Goal: Find specific page/section: Find specific page/section

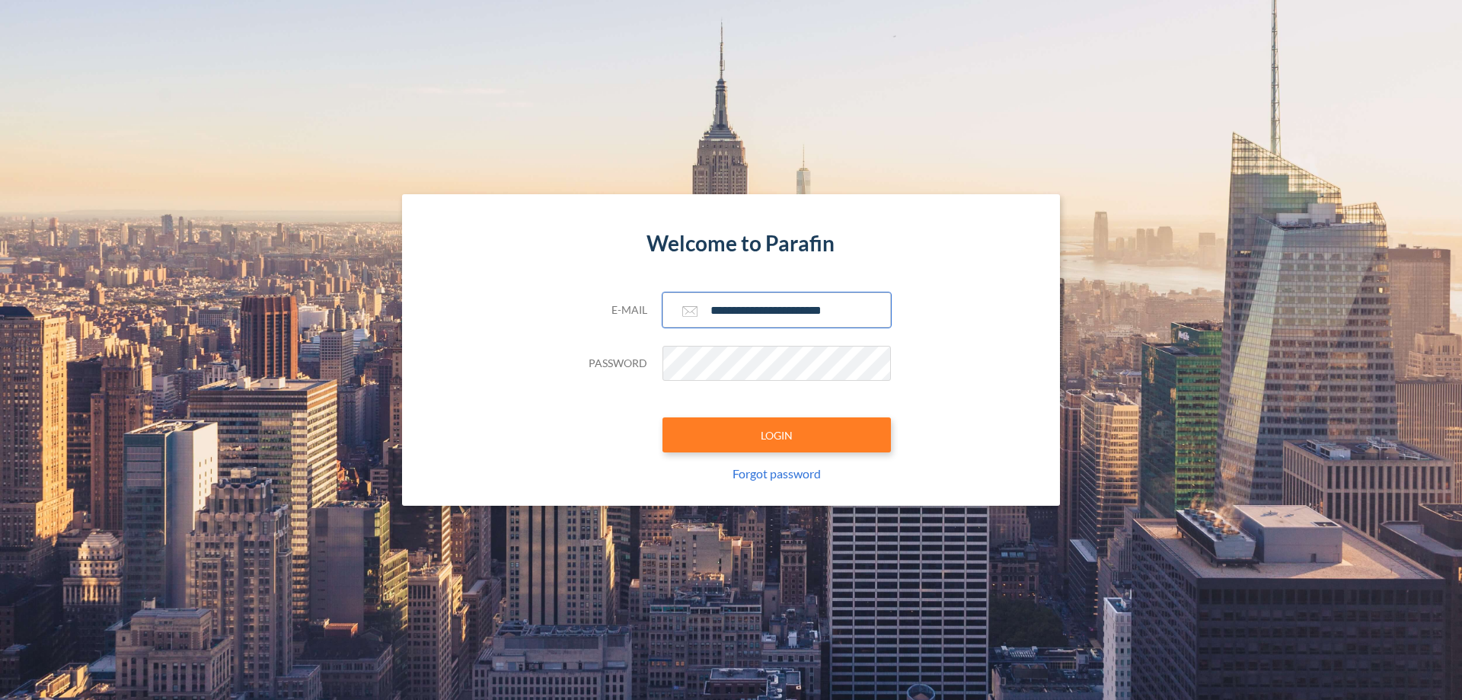
type input "**********"
click at [777, 435] on button "LOGIN" at bounding box center [776, 434] width 228 height 35
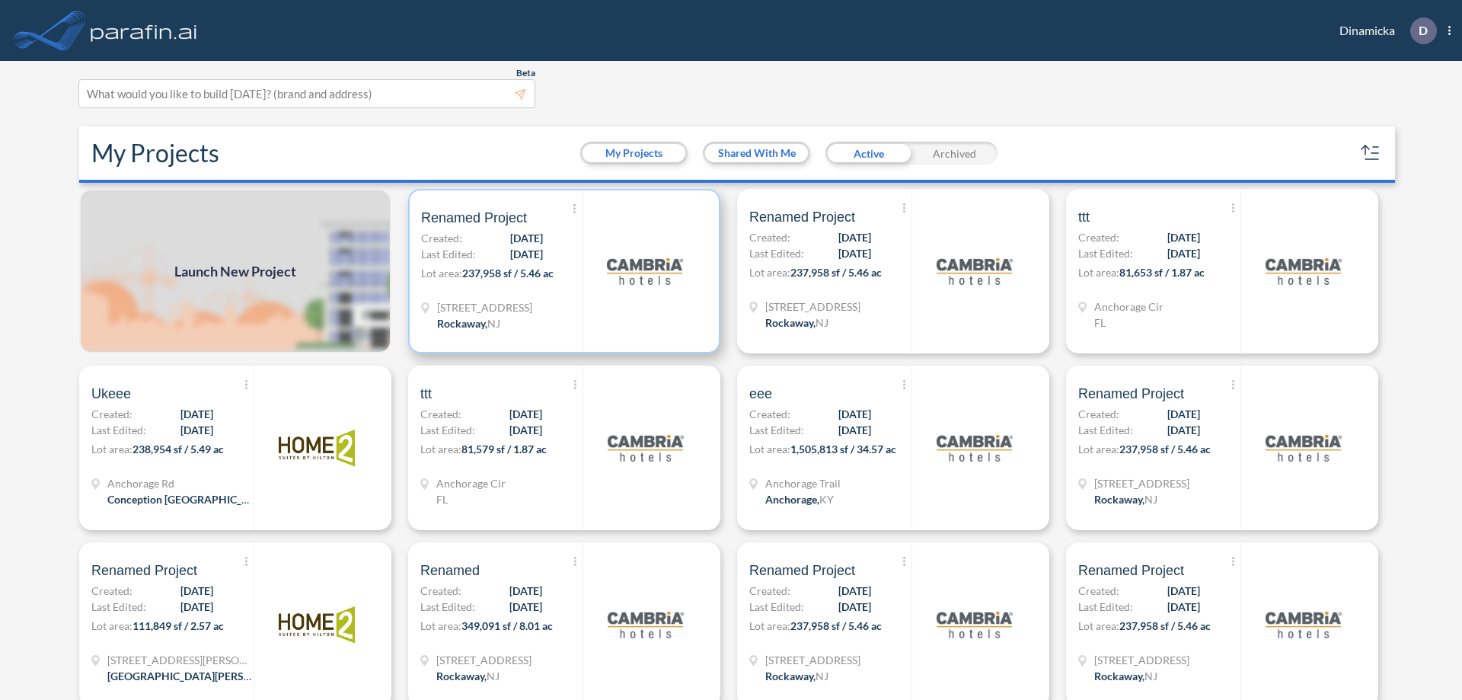
scroll to position [4, 0]
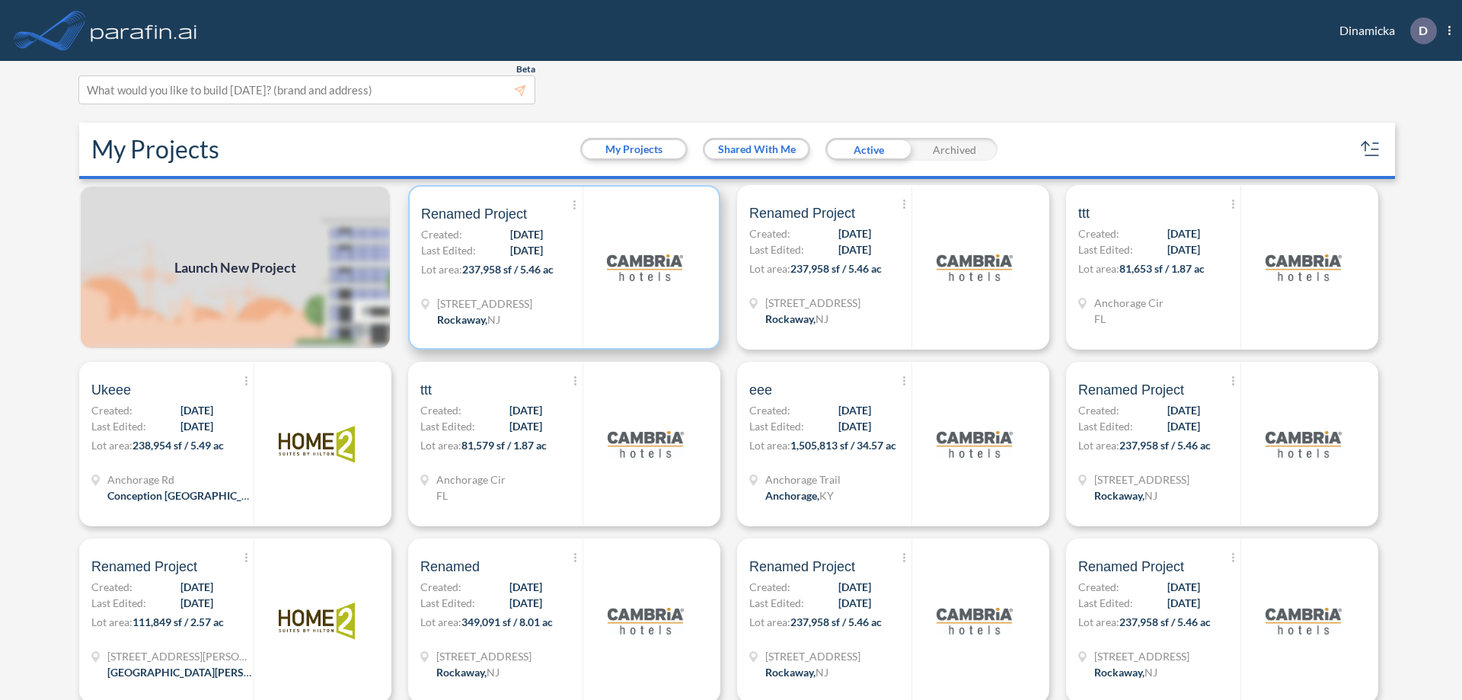
click at [561, 267] on p "Lot area: 237,958 sf / 5.46 ac" at bounding box center [501, 272] width 161 height 22
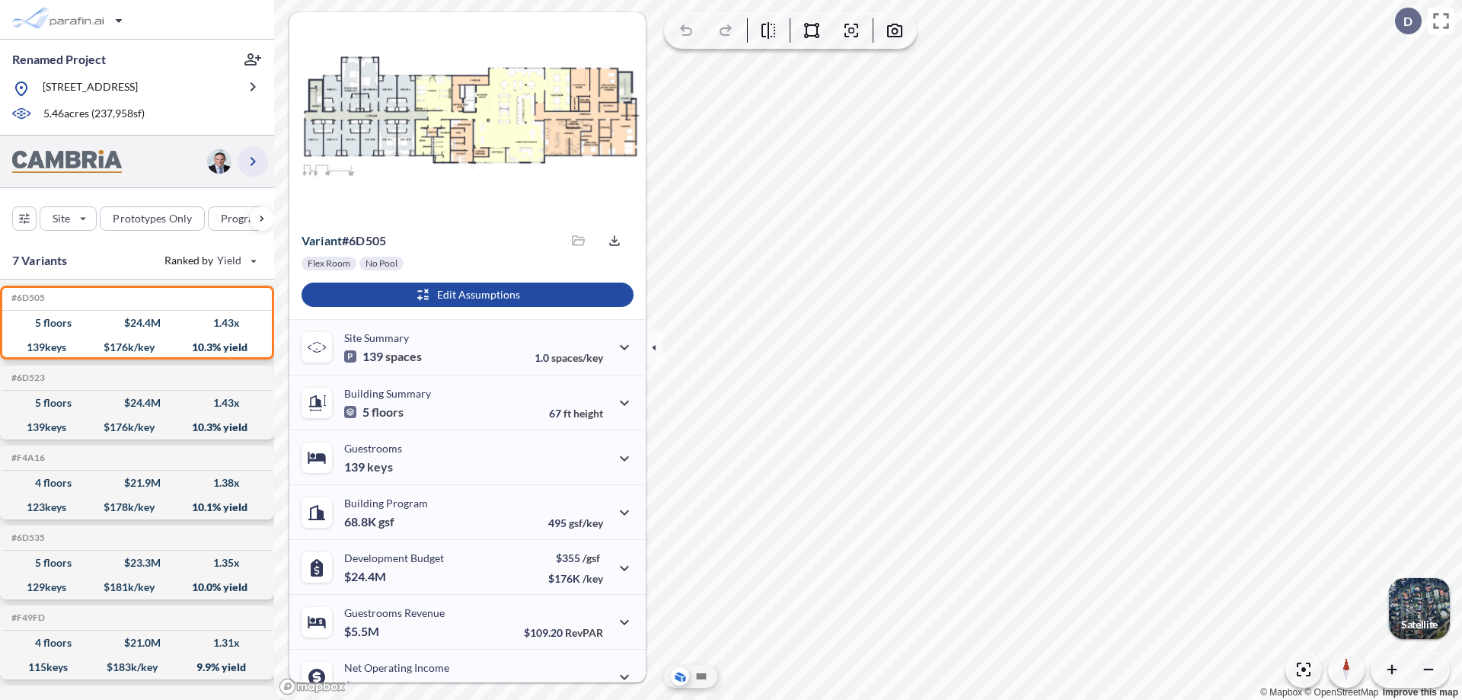
click at [253, 171] on icon "button" at bounding box center [253, 161] width 18 height 18
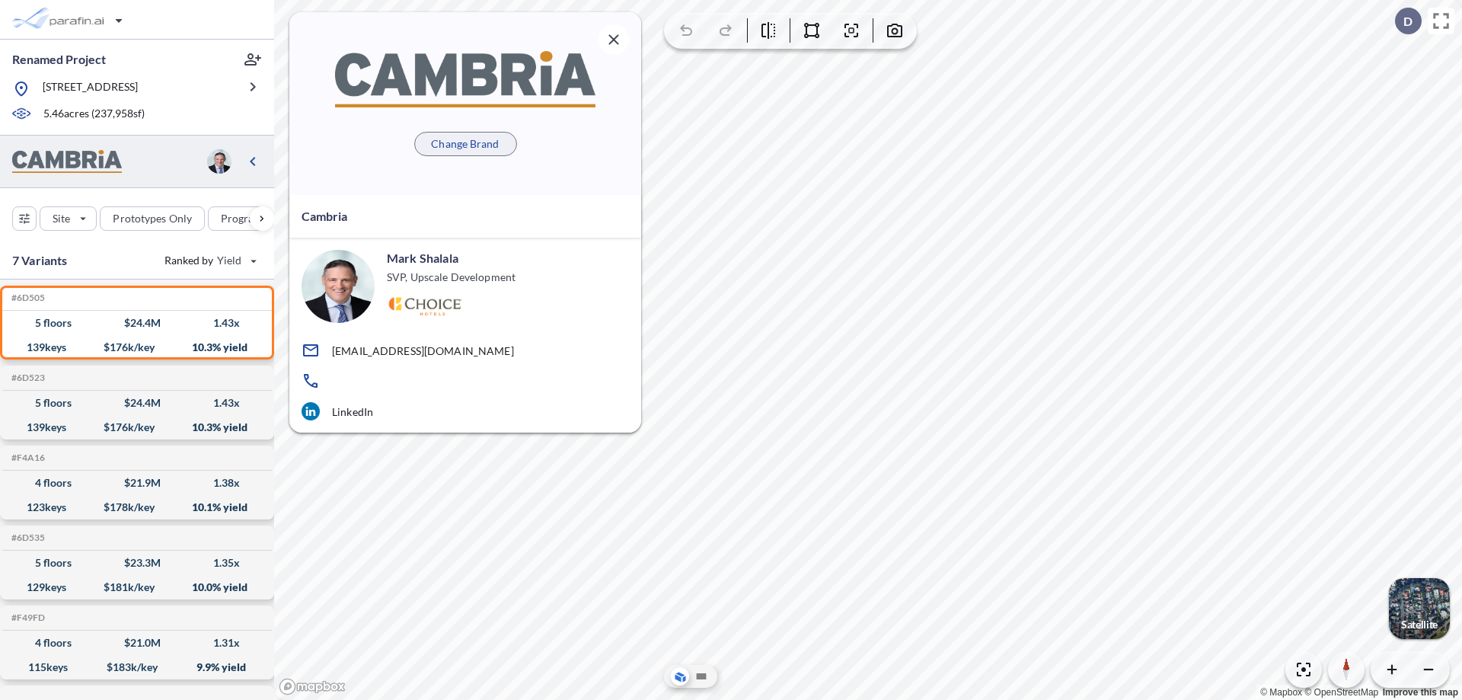
click at [465, 143] on p "Change Brand" at bounding box center [465, 143] width 68 height 15
